Goal: Task Accomplishment & Management: Complete application form

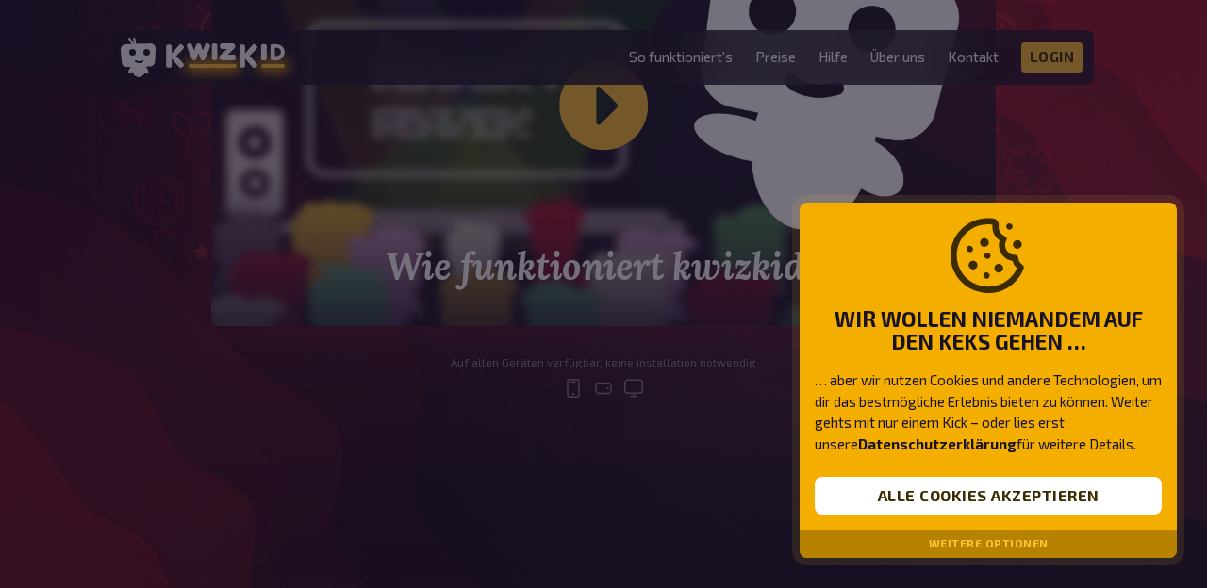
scroll to position [779, 0]
click at [1060, 60] on div at bounding box center [603, 294] width 1207 height 588
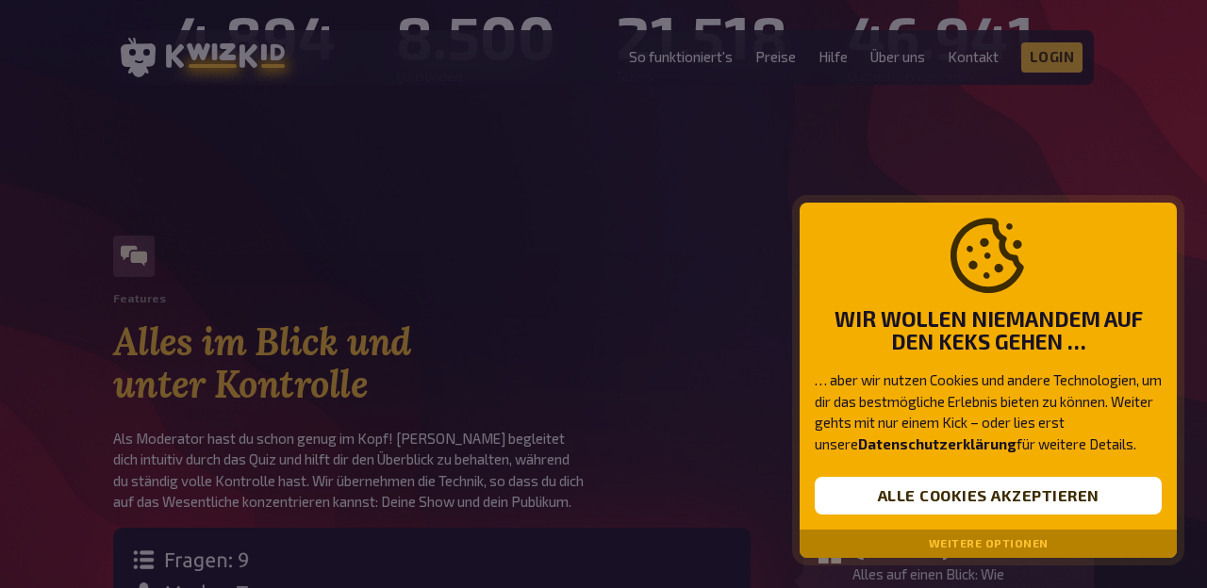
scroll to position [1358, 0]
click at [1051, 77] on div at bounding box center [603, 294] width 1207 height 588
click at [1066, 67] on div at bounding box center [603, 294] width 1207 height 588
click at [1035, 515] on button "Alle Cookies akzeptieren" at bounding box center [987, 496] width 347 height 38
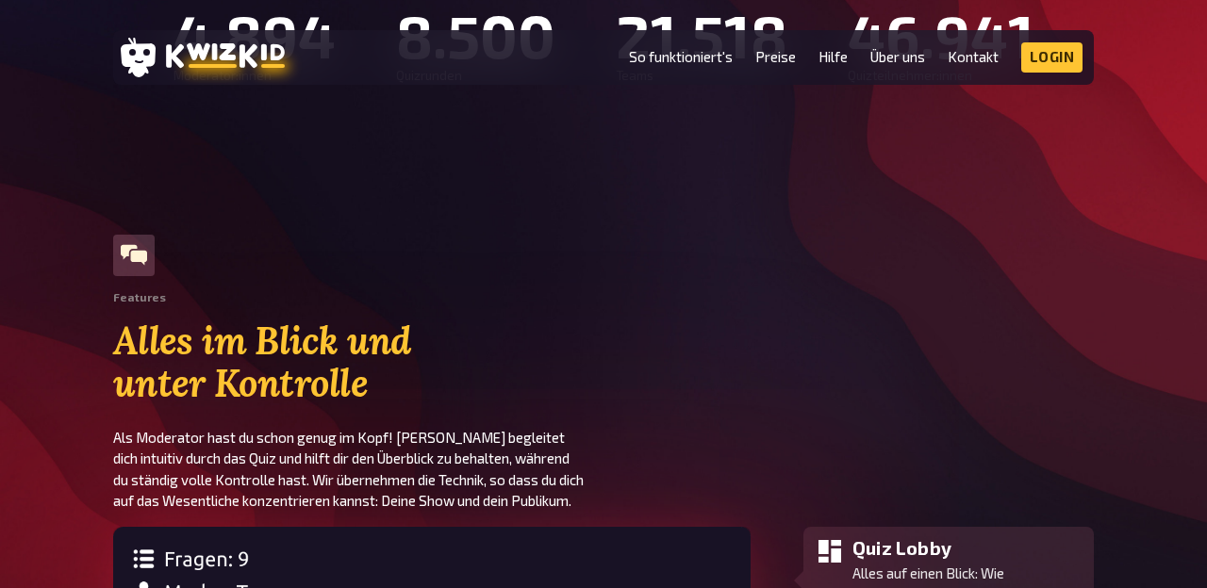
click at [1068, 55] on link "Login" at bounding box center [1052, 57] width 62 height 30
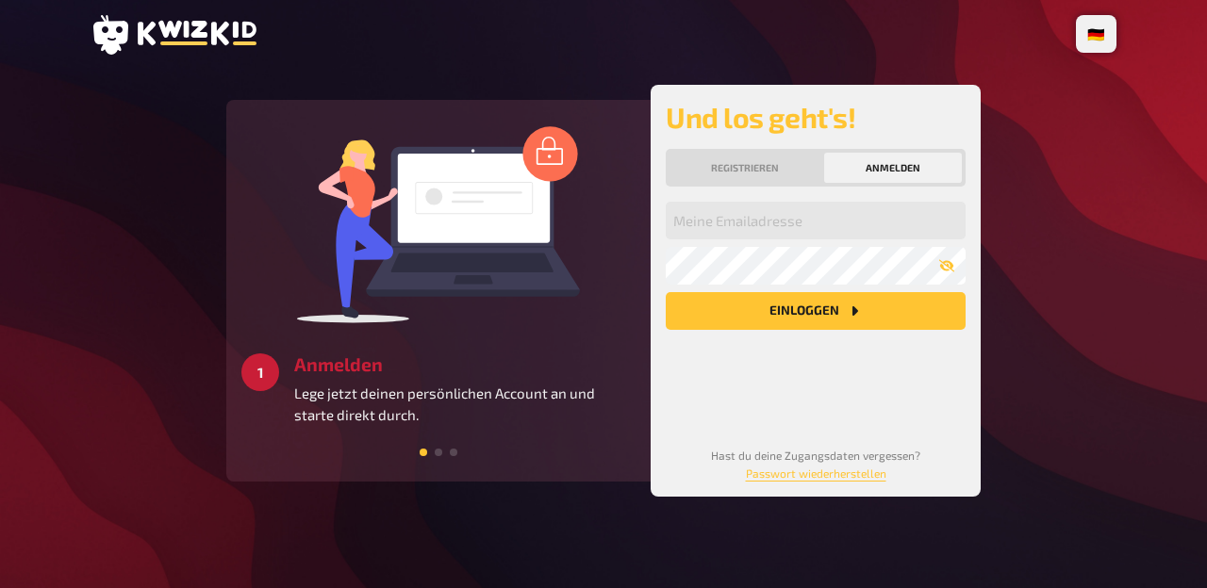
click at [196, 37] on icon at bounding box center [197, 33] width 119 height 25
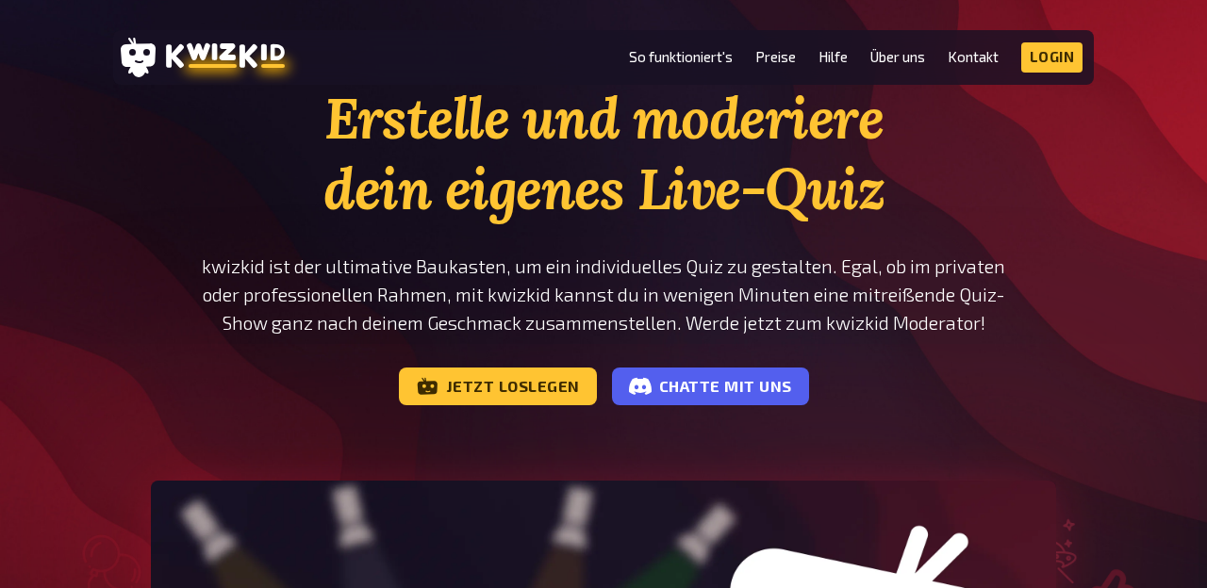
scroll to position [69, 0]
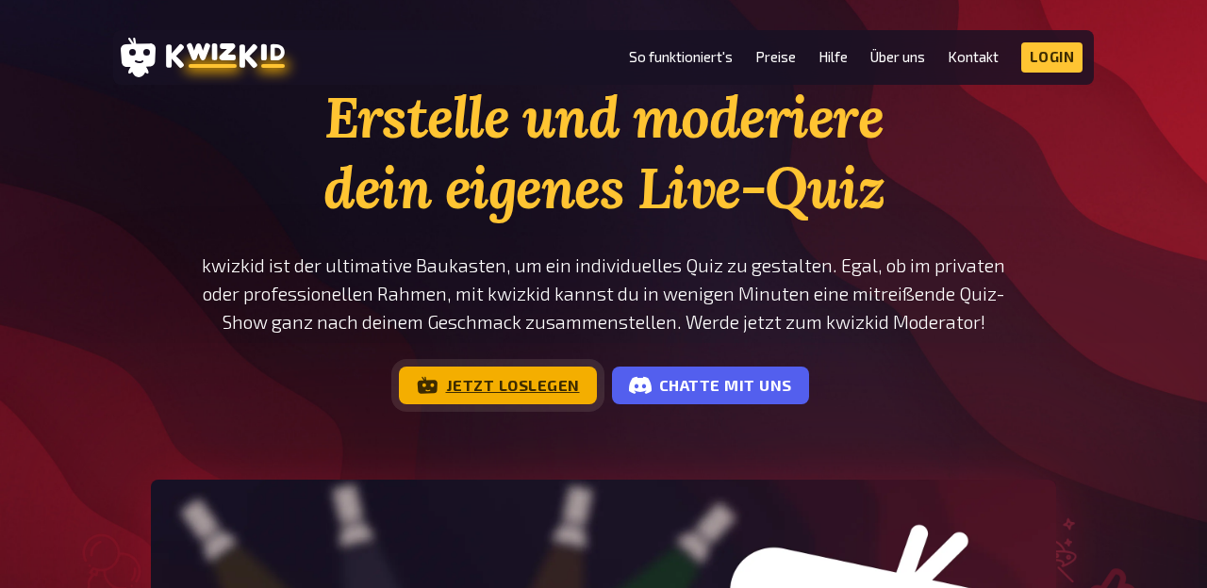
click at [500, 382] on link "Jetzt loslegen" at bounding box center [498, 386] width 198 height 38
